Goal: Information Seeking & Learning: Learn about a topic

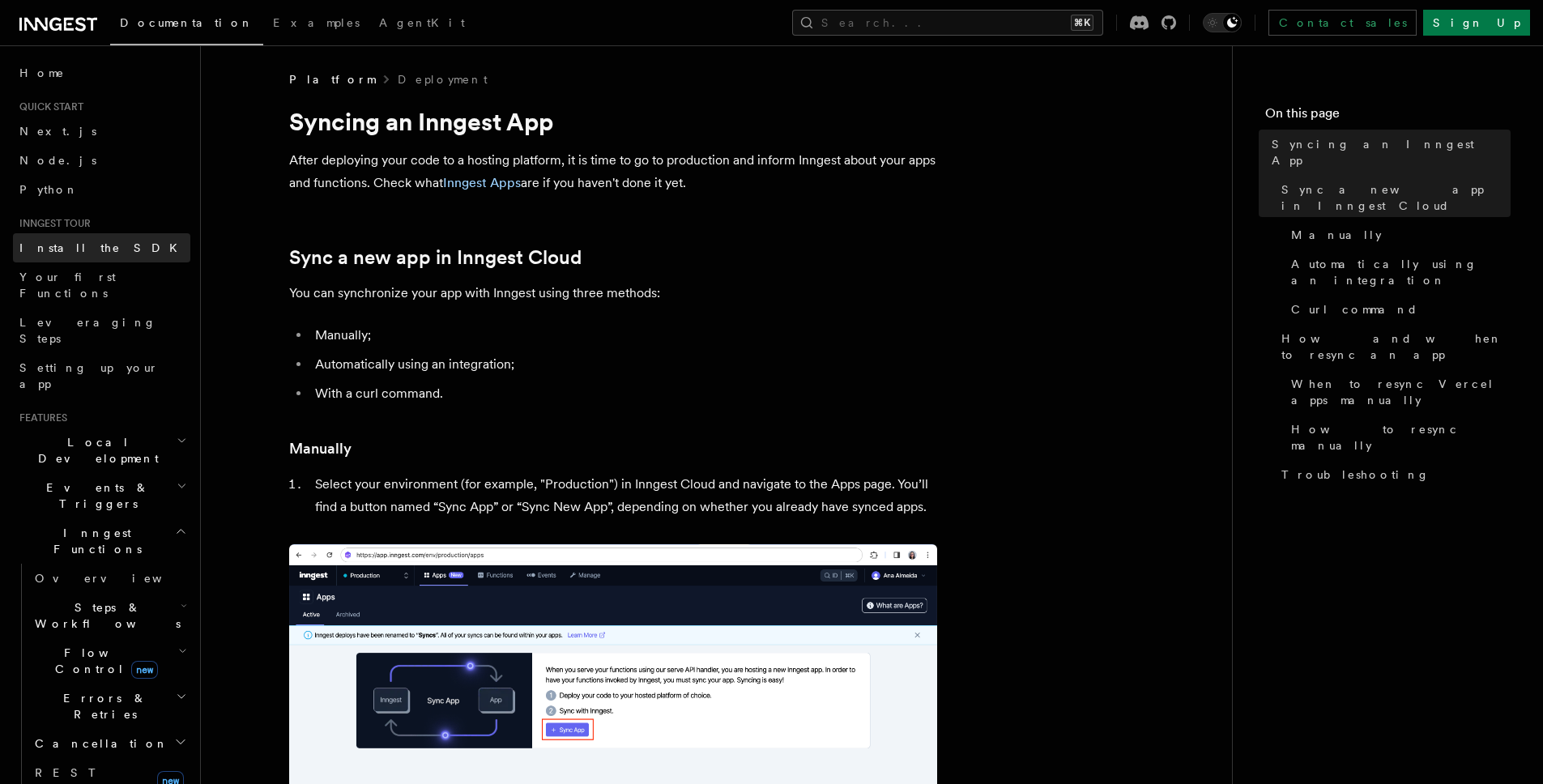
click at [96, 251] on link "Install the SDK" at bounding box center [101, 248] width 178 height 29
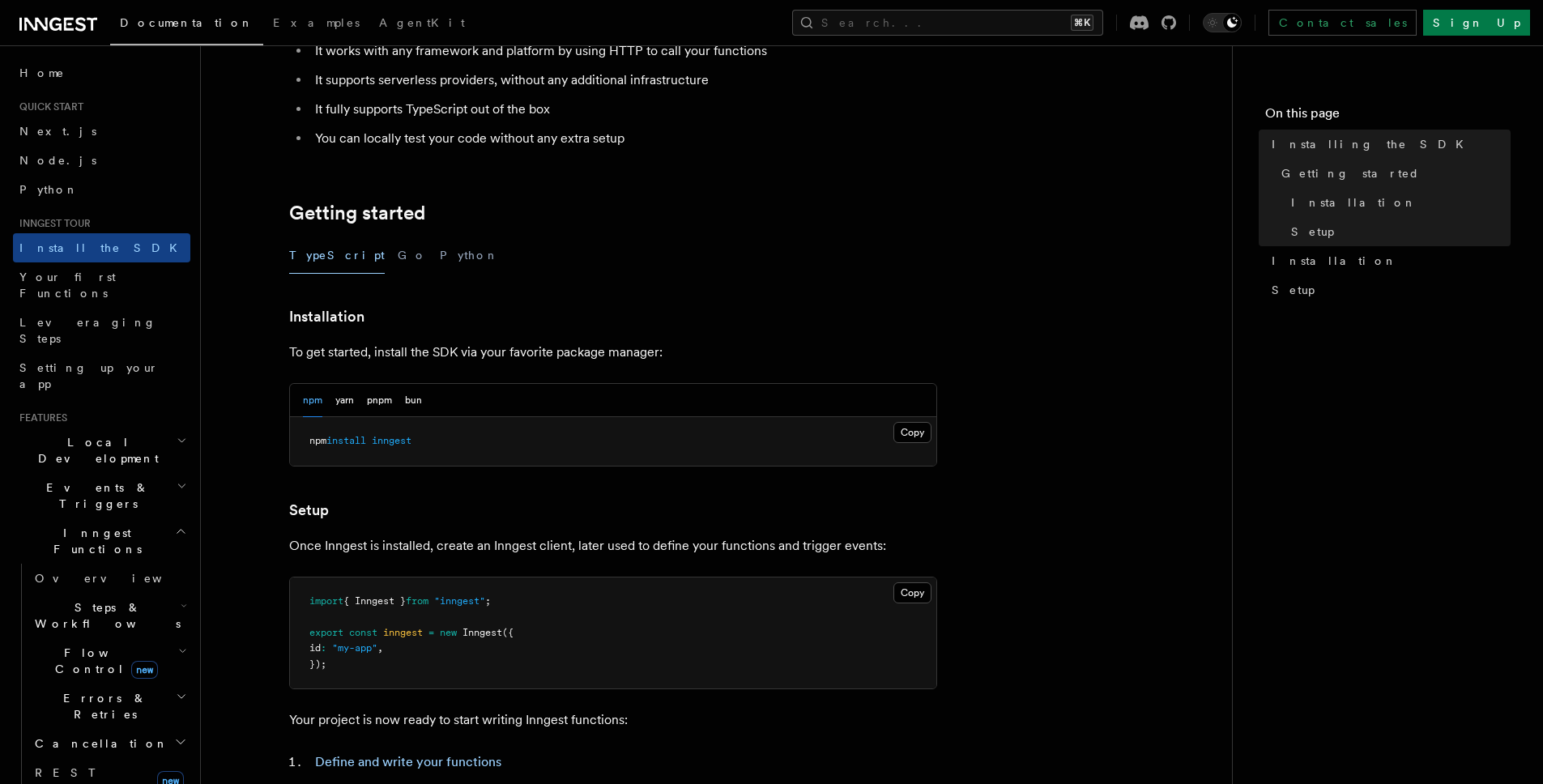
scroll to position [482, 0]
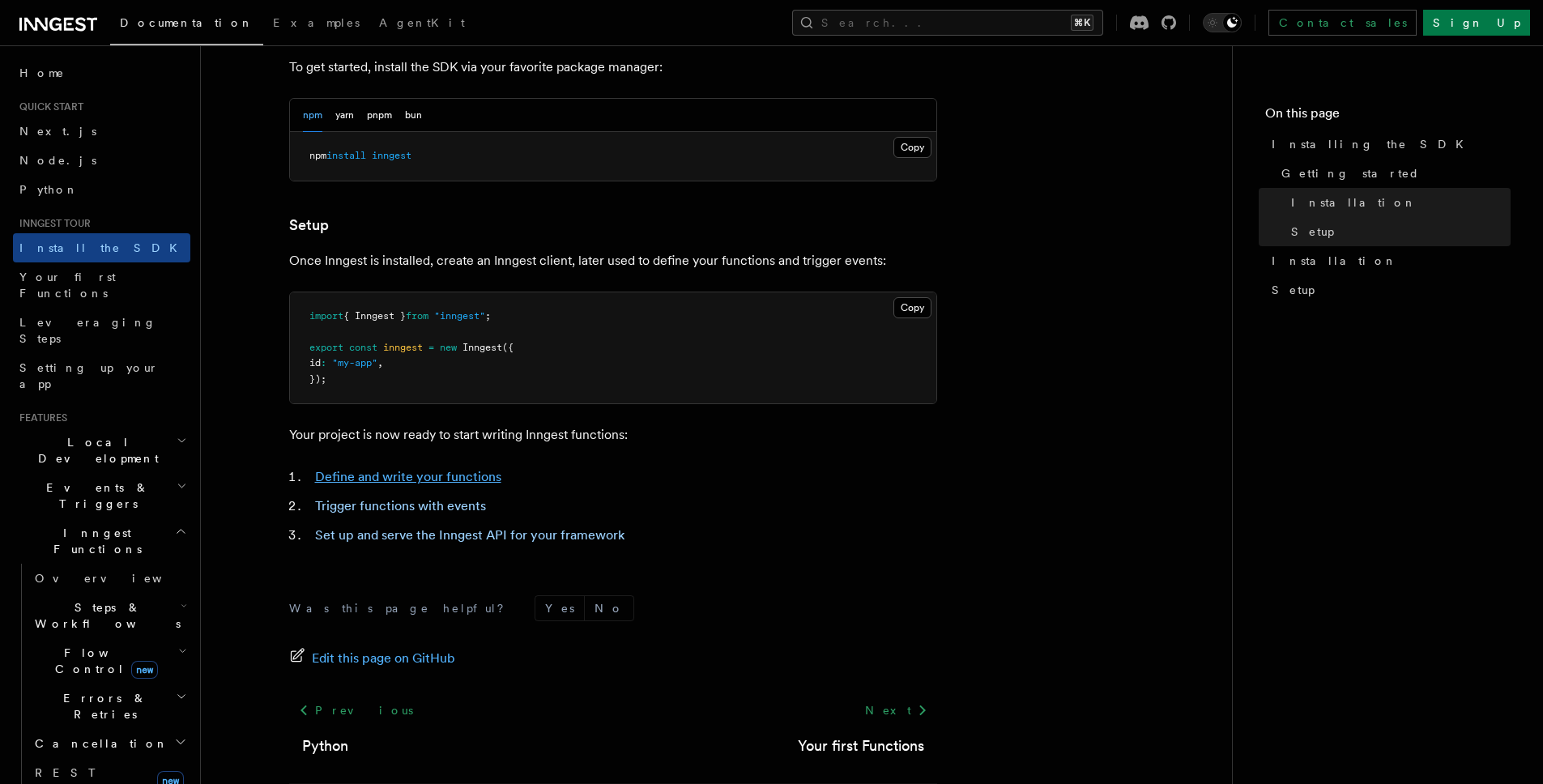
click at [461, 475] on link "Define and write your functions" at bounding box center [408, 477] width 186 height 15
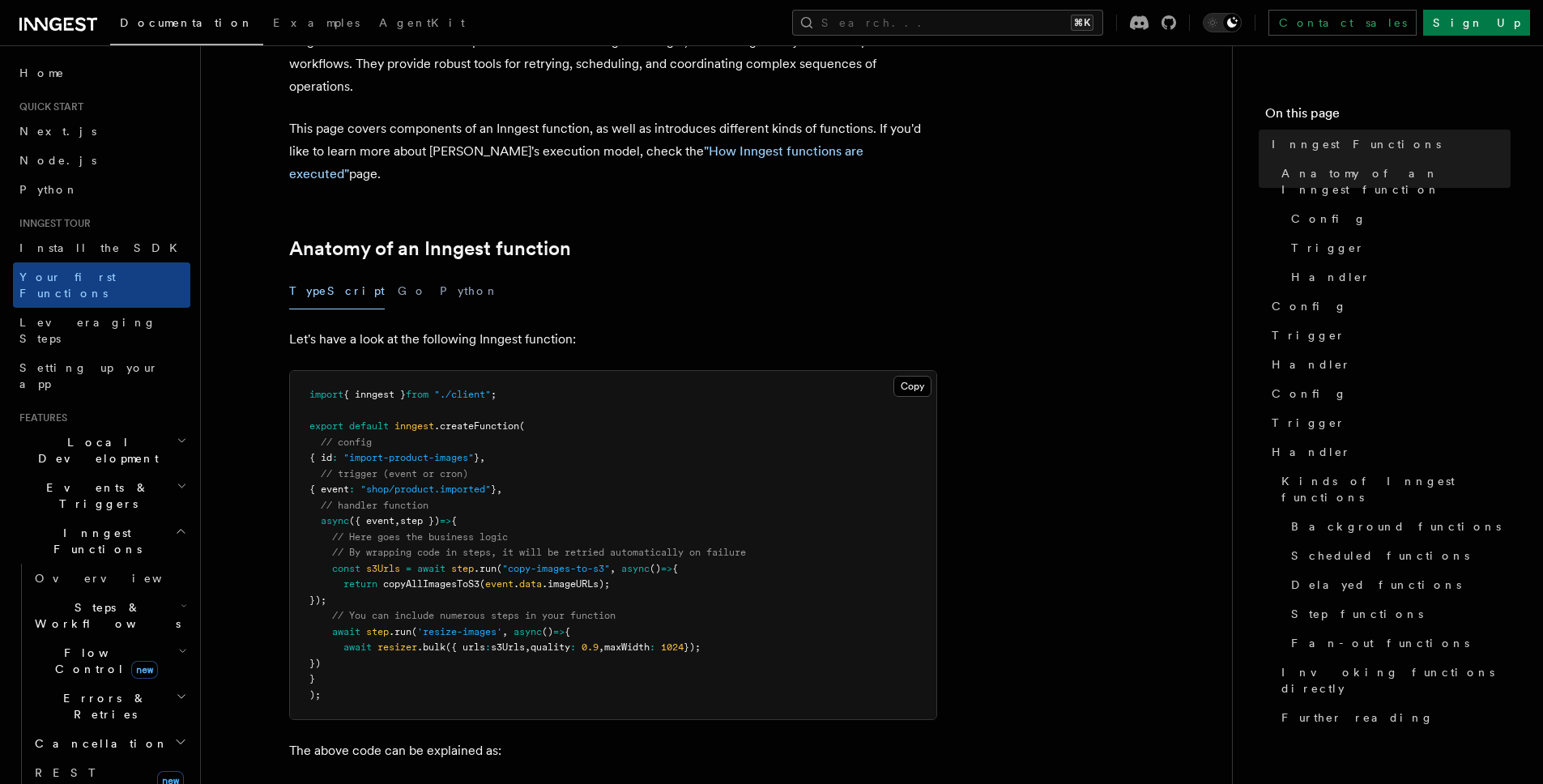
scroll to position [120, 0]
click at [502, 327] on p "Let's have a look at the following Inngest function:" at bounding box center [613, 338] width 648 height 23
click at [382, 388] on span "{ inngest }" at bounding box center [374, 393] width 62 height 11
click at [383, 388] on span "{ inngest }" at bounding box center [374, 393] width 62 height 11
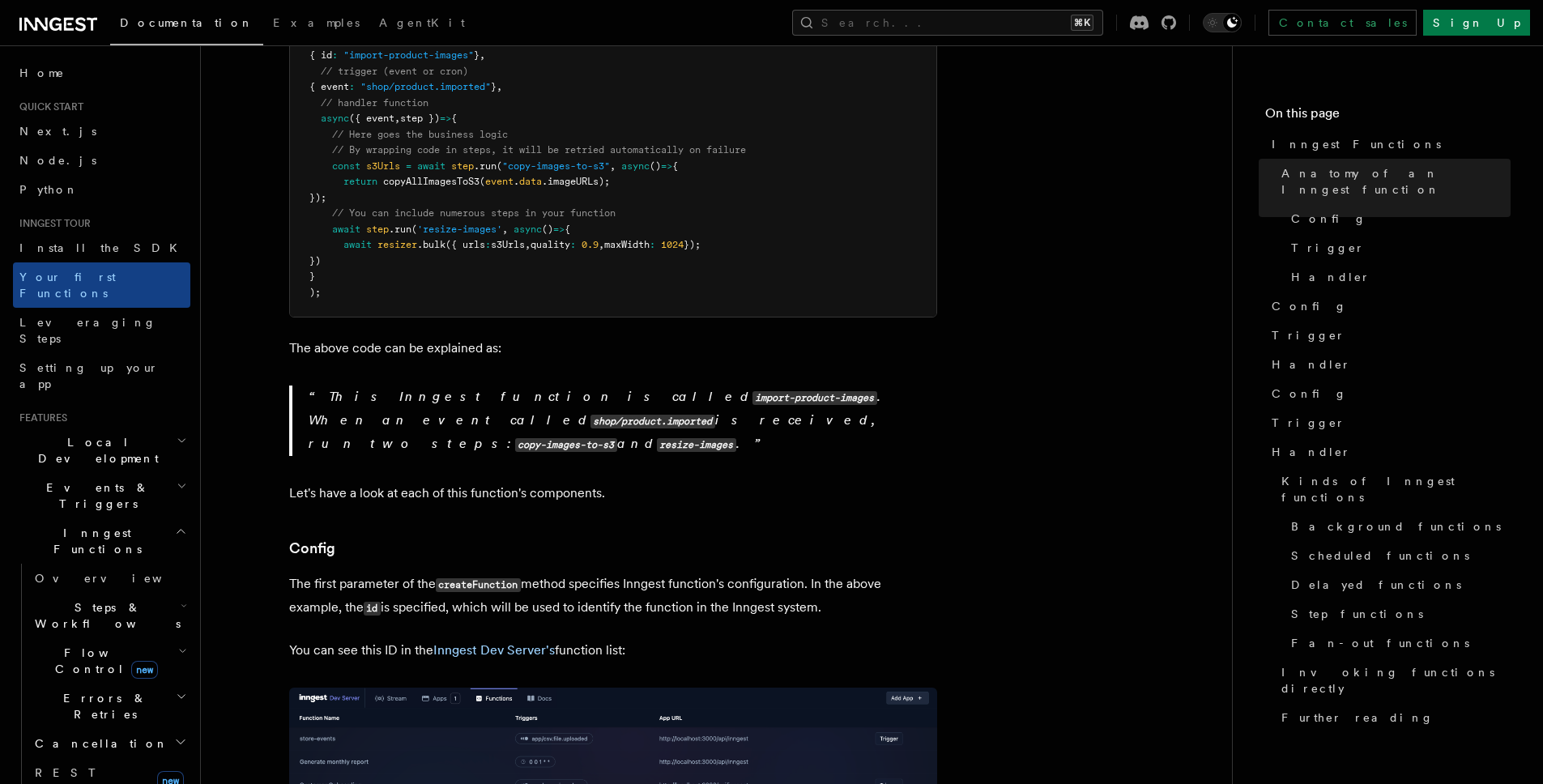
scroll to position [597, 0]
